Goal: Answer question/provide support: Share knowledge or assist other users

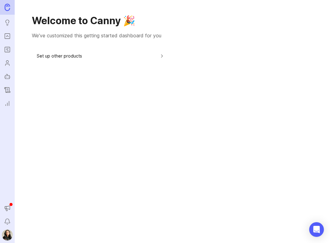
click at [157, 57] on button "Set up other products" at bounding box center [101, 56] width 128 height 14
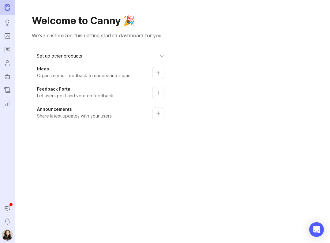
click at [9, 50] on icon "Roadmaps" at bounding box center [7, 49] width 7 height 7
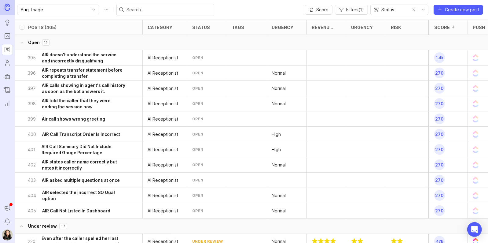
click at [84, 57] on h6 "AIR doesn't understand the service and incorrectly disqualifying" at bounding box center [83, 58] width 83 height 12
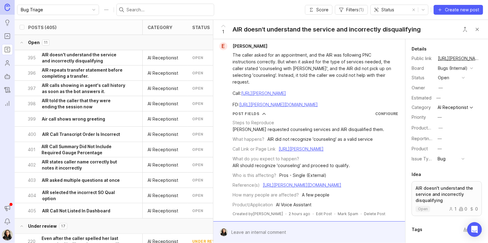
scroll to position [27, 0]
click at [75, 69] on h6 "AIR repeats transfer statement before completing a transfer." at bounding box center [83, 73] width 83 height 12
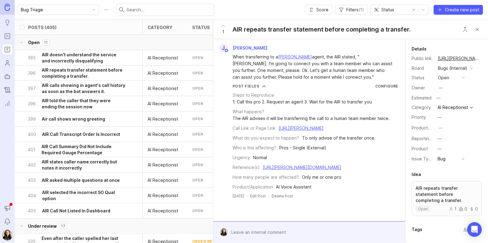
click at [81, 91] on h6 "AIR calls showing in agent's call history as soon as the bot answers it." at bounding box center [83, 88] width 83 height 12
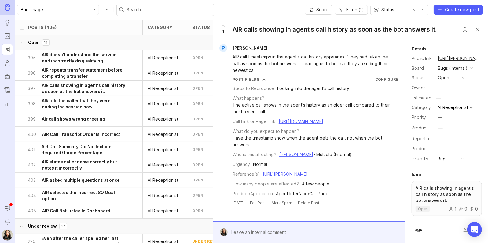
scroll to position [2, 0]
click at [78, 106] on h6 "AIR told the caller that they were ending the session now" at bounding box center [83, 104] width 83 height 12
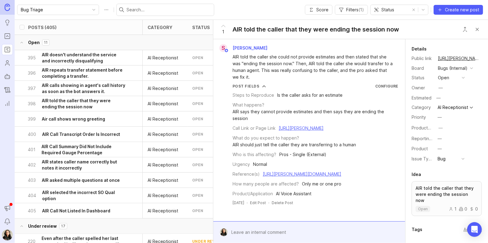
click at [76, 119] on h6 "Air call shows wrong greeting" at bounding box center [73, 119] width 63 height 6
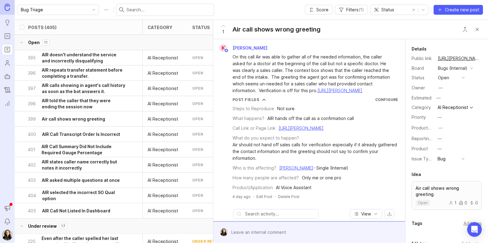
click at [81, 131] on div "400 AIR Call Transcript Order Is Incorrect" at bounding box center [77, 134] width 98 height 15
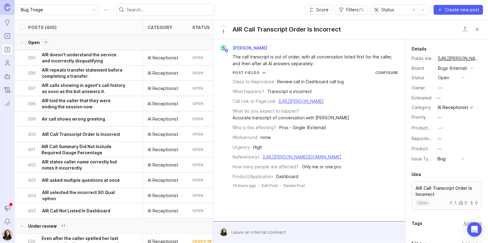
click at [84, 146] on h6 "AIR Call Summary Did Not Include Required Gauge Percentage" at bounding box center [84, 149] width 84 height 12
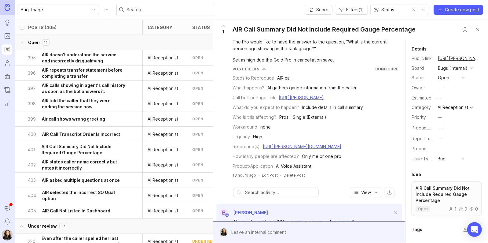
scroll to position [66, 0]
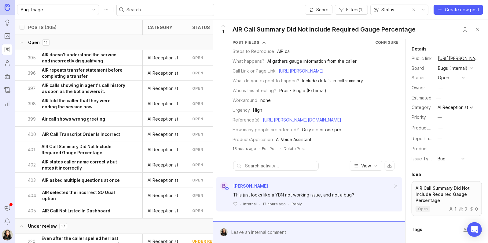
click at [56, 169] on h6 "AIR states caller name correctly but notes it incorrectly" at bounding box center [83, 165] width 83 height 12
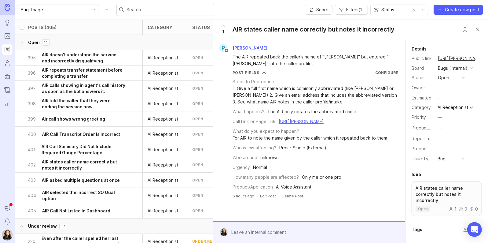
click at [60, 180] on h6 "AIR asked multiple questions at once" at bounding box center [81, 180] width 78 height 6
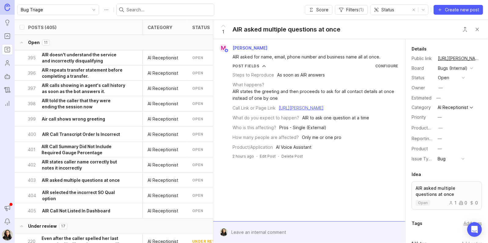
click at [65, 192] on h6 "AIR selected the incorrect SO Qual option" at bounding box center [83, 195] width 83 height 12
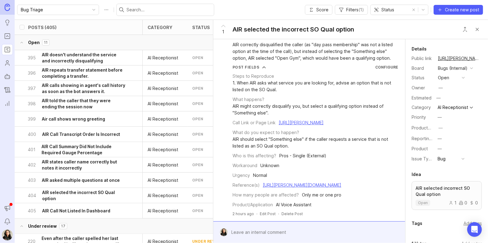
scroll to position [55, 0]
click at [61, 211] on h6 "AIR Call Not Listed In Dashboard" at bounding box center [76, 211] width 68 height 6
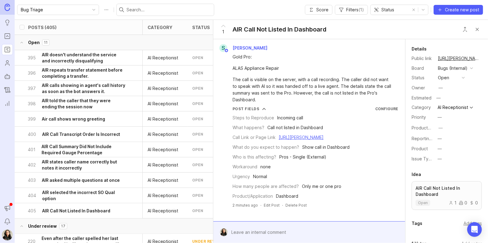
click at [9, 38] on icon "Portal" at bounding box center [7, 35] width 7 height 7
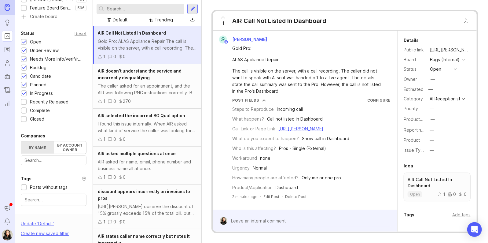
scroll to position [183, 0]
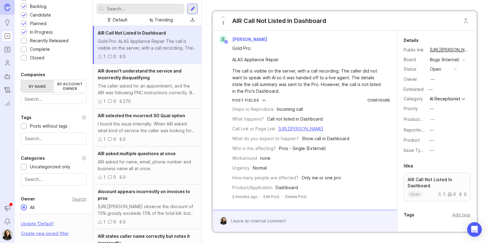
click at [40, 142] on div at bounding box center [54, 138] width 66 height 12
type input "review"
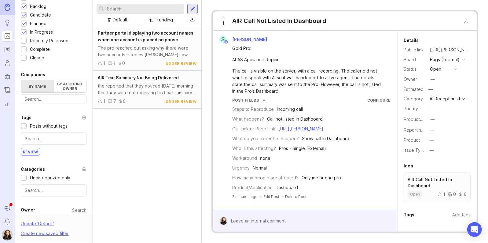
click at [141, 58] on div "Partner portal displaying two account names when one account is placed on pause…" at bounding box center [147, 48] width 109 height 45
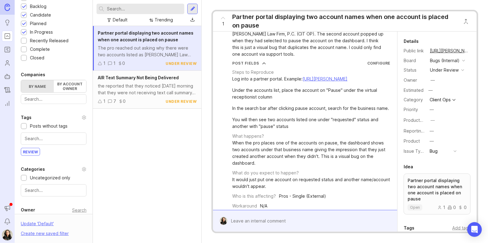
scroll to position [31, 0]
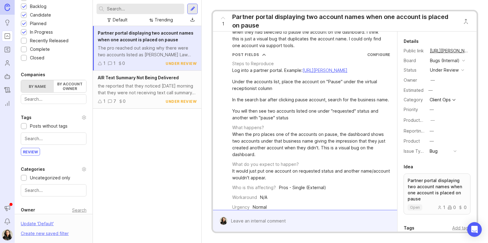
click at [146, 88] on div "the reported that they noticed [DATE] morning that they were not receiving text…" at bounding box center [147, 89] width 99 height 13
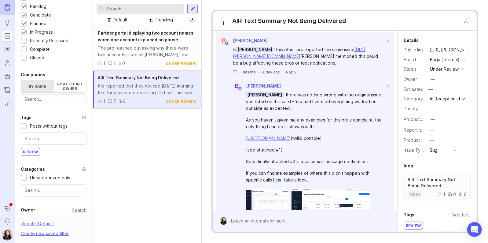
scroll to position [275, 0]
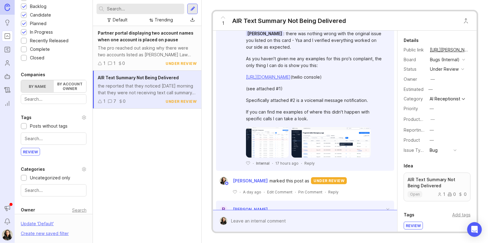
click at [333, 158] on img at bounding box center [332, 142] width 80 height 31
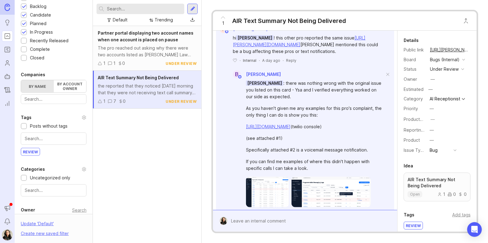
scroll to position [183, 0]
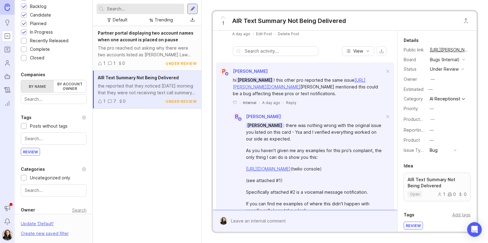
click at [298, 89] on link "[URL][PERSON_NAME][DOMAIN_NAME]" at bounding box center [299, 83] width 133 height 12
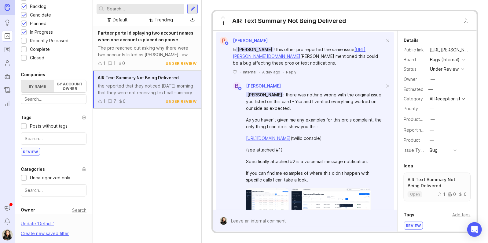
scroll to position [275, 0]
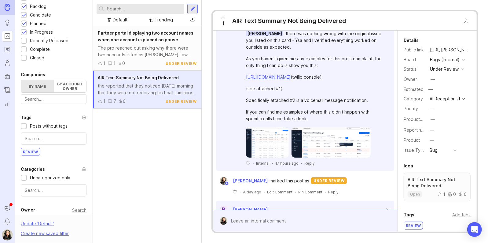
click at [328, 158] on img at bounding box center [332, 142] width 80 height 31
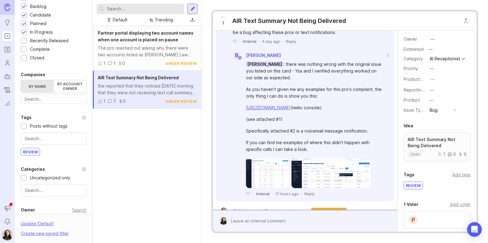
scroll to position [26, 0]
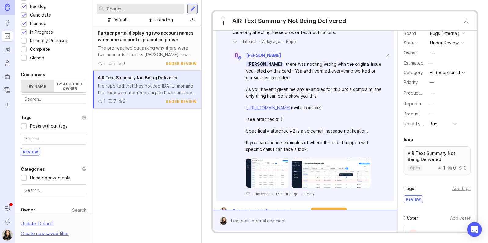
click at [414, 203] on div "review" at bounding box center [413, 198] width 19 height 7
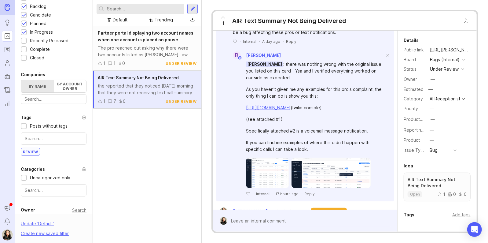
click at [457, 72] on div "under review" at bounding box center [444, 69] width 29 height 7
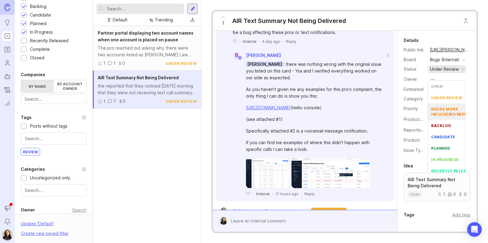
click at [446, 112] on div "needs more info/verif/repro" at bounding box center [451, 111] width 39 height 10
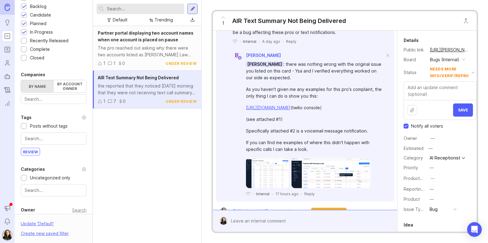
click at [406, 128] on input "Notify all voters" at bounding box center [406, 126] width 5 height 5
checkbox input "false"
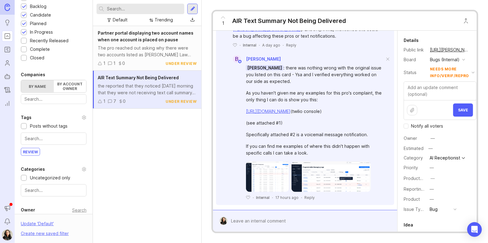
scroll to position [214, 0]
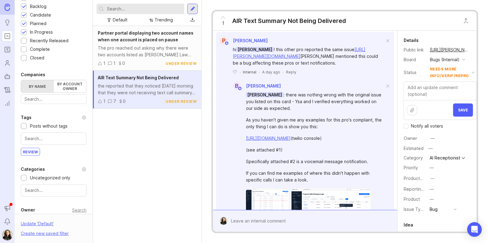
click at [420, 90] on textarea at bounding box center [440, 91] width 72 height 18
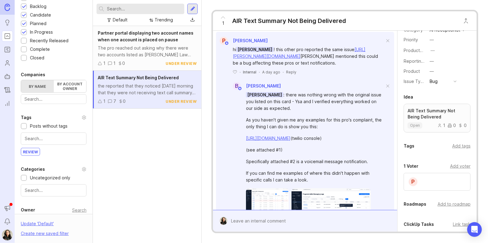
scroll to position [0, 0]
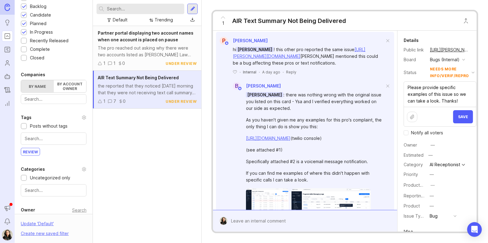
type textarea "Please provide specific examples of this issue so we can take a look. Thanks!"
click at [407, 135] on input "Notify all voters" at bounding box center [406, 132] width 5 height 5
checkbox input "true"
click at [463, 120] on button "Save" at bounding box center [464, 116] width 20 height 13
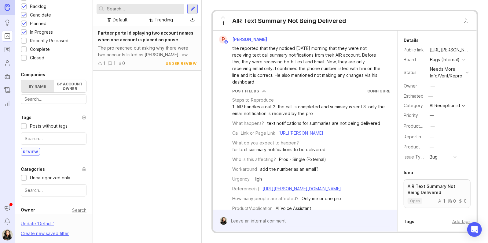
click at [146, 40] on span "Partner portal displaying two account names when one account is placed on pause" at bounding box center [146, 36] width 96 height 12
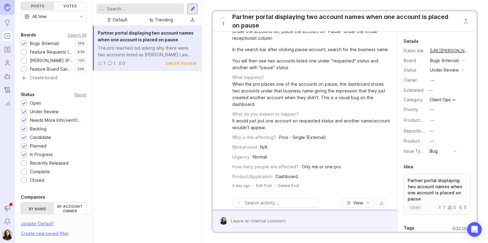
scroll to position [92, 0]
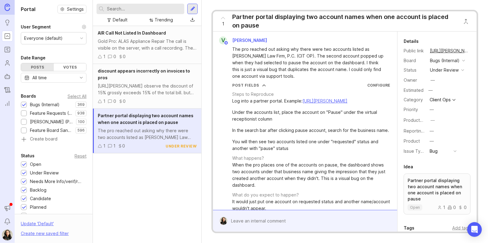
scroll to position [132, 0]
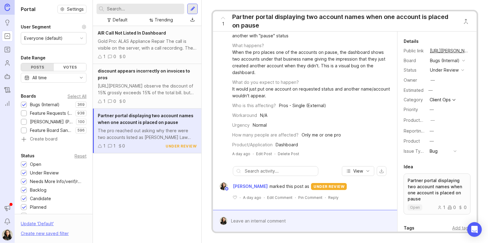
click at [141, 90] on div "https://app.smith.ai/support/partners/4c7e7928-2ade-46e5-9c45-a757dbb35f5f/invo…" at bounding box center [147, 89] width 99 height 13
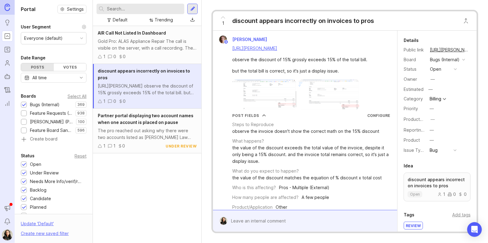
click at [142, 34] on span "AIR Call Not Listed In Dashboard" at bounding box center [132, 32] width 68 height 5
